Goal: Task Accomplishment & Management: Manage account settings

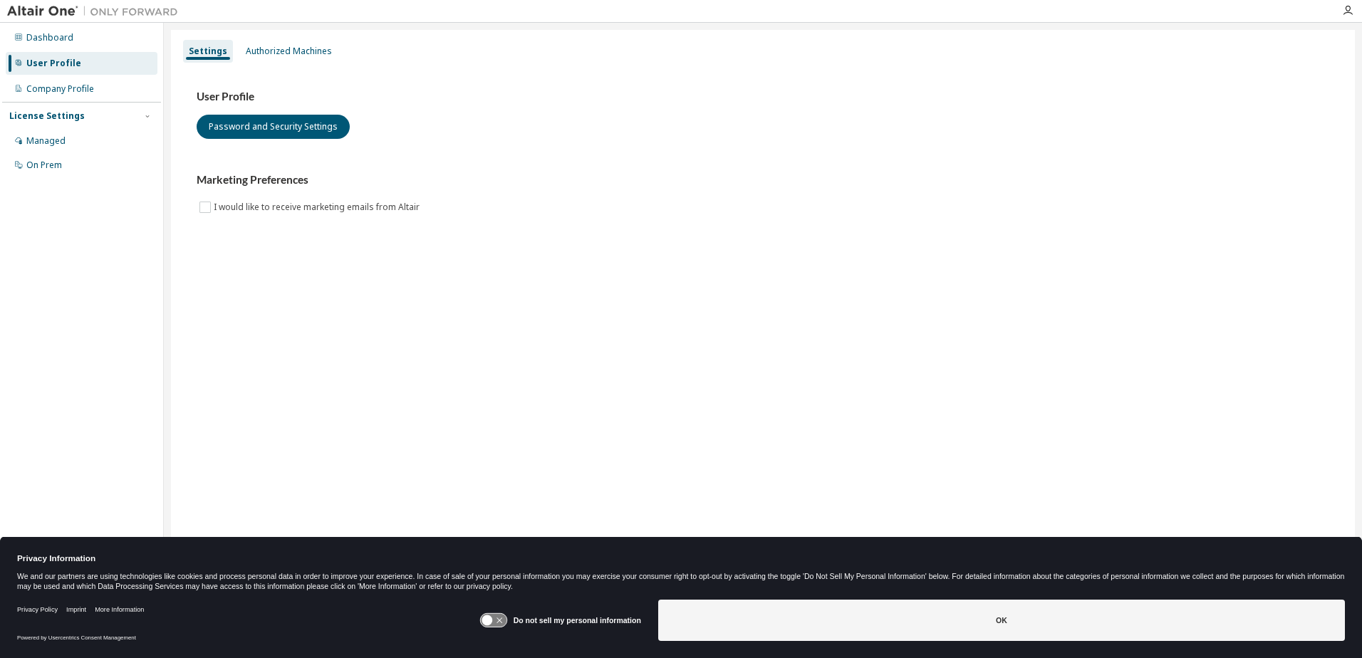
click at [501, 624] on icon at bounding box center [493, 621] width 26 height 14
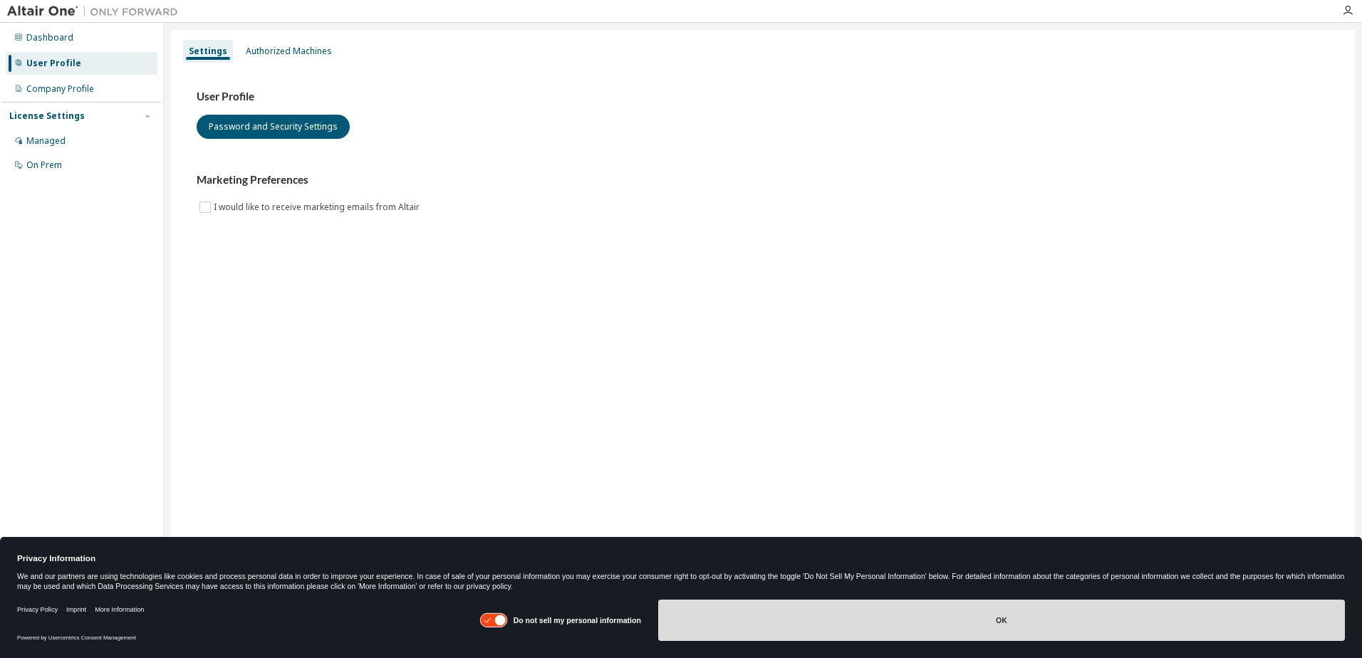
click at [798, 633] on button "OK" at bounding box center [1001, 620] width 687 height 41
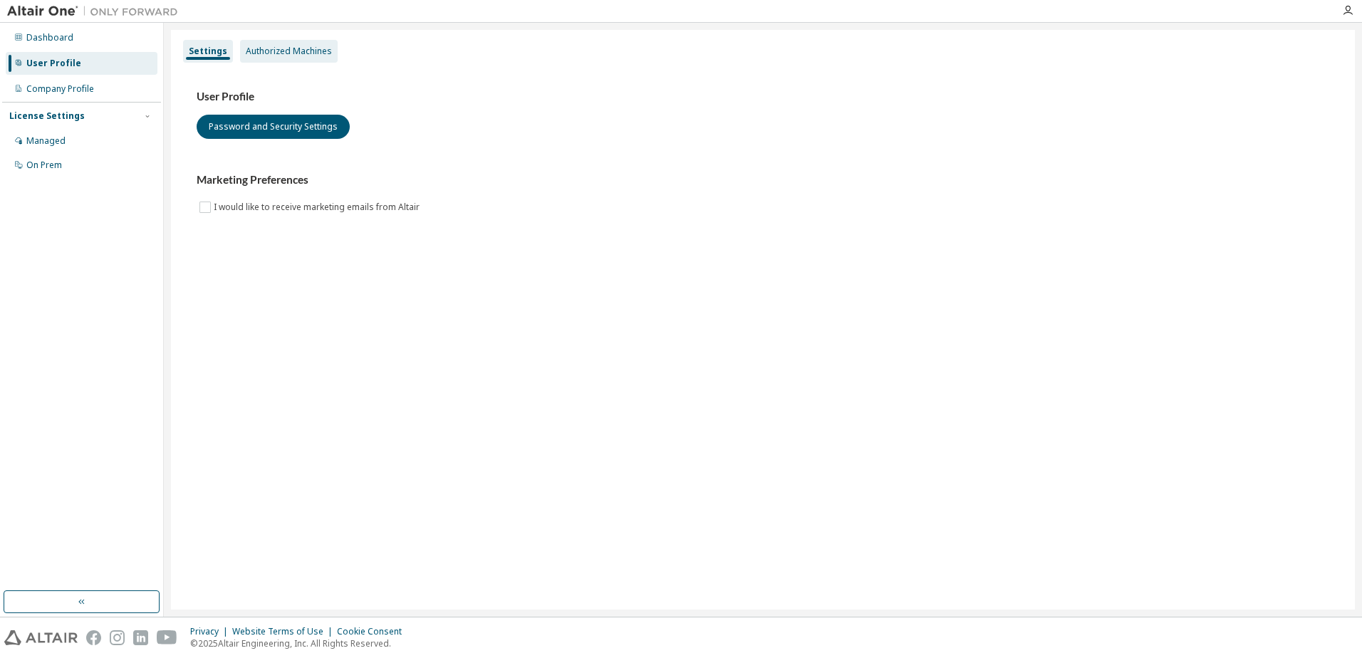
click at [323, 51] on div "Authorized Machines" at bounding box center [289, 51] width 86 height 11
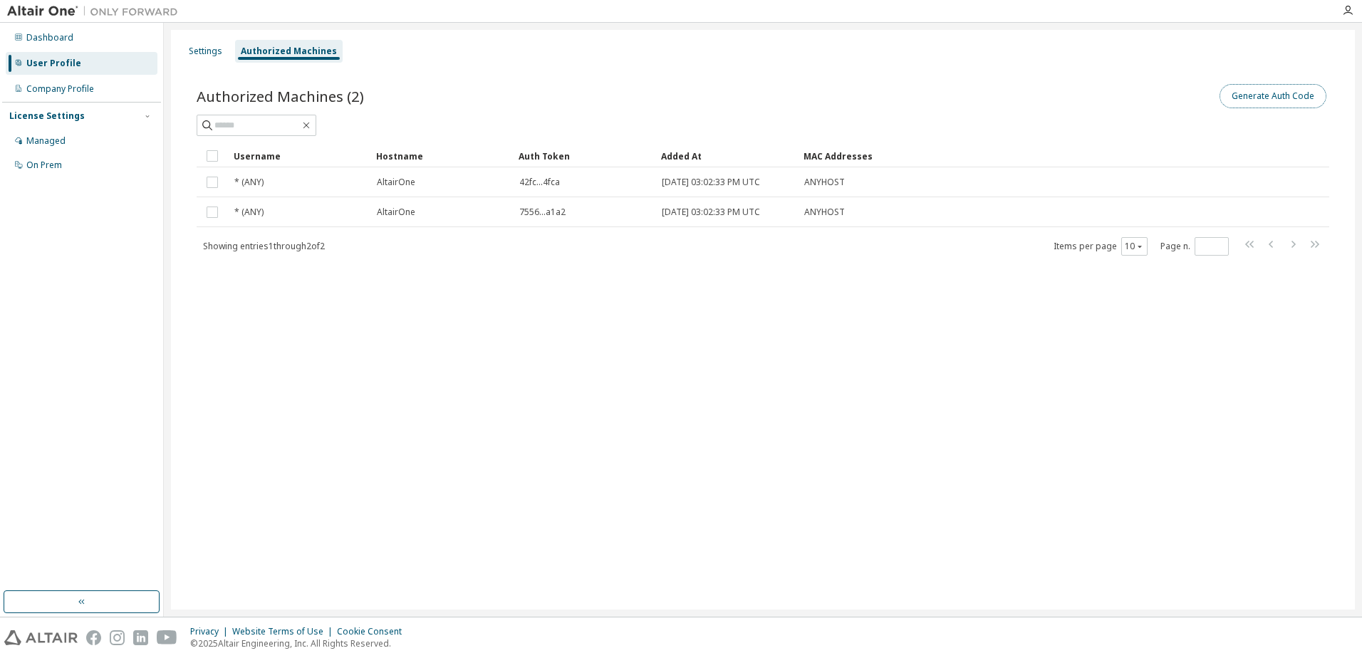
click at [1254, 98] on button "Generate Auth Code" at bounding box center [1272, 96] width 107 height 24
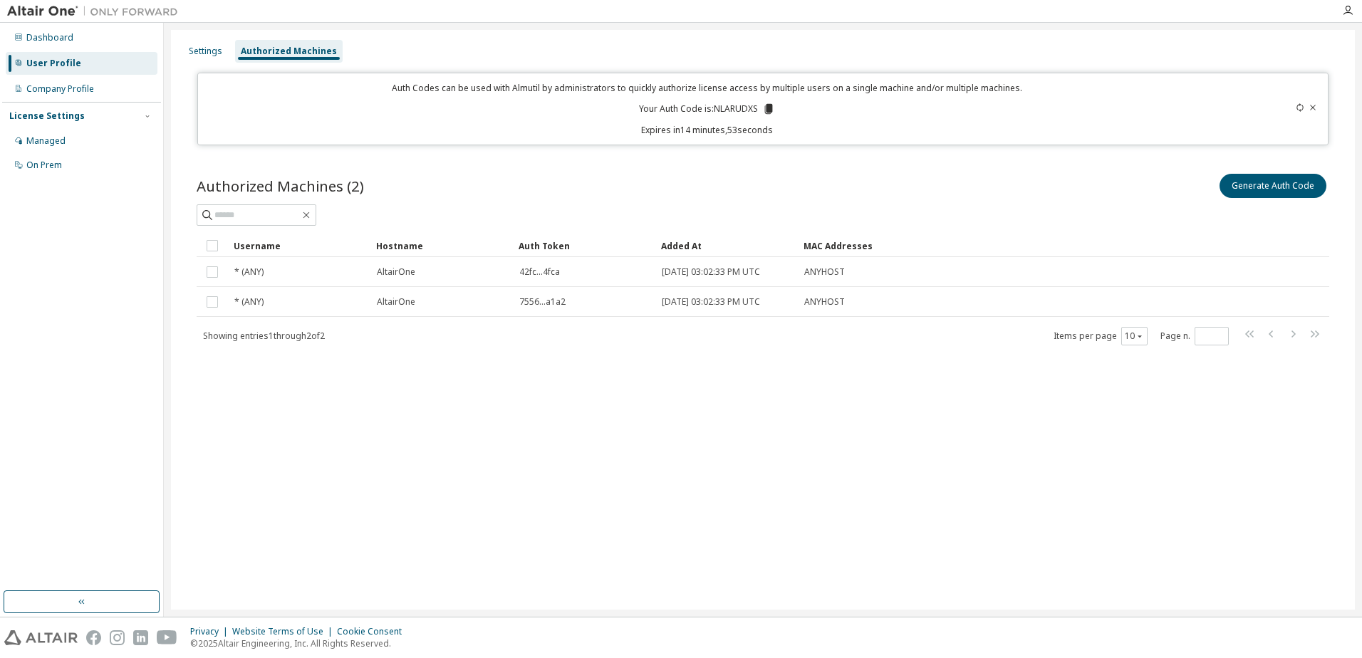
click at [771, 108] on icon at bounding box center [769, 109] width 8 height 10
click at [634, 488] on div "Settings Authorized Machines Auth Codes can be used with Almutil by administrat…" at bounding box center [763, 320] width 1184 height 580
